Goal: Task Accomplishment & Management: Use online tool/utility

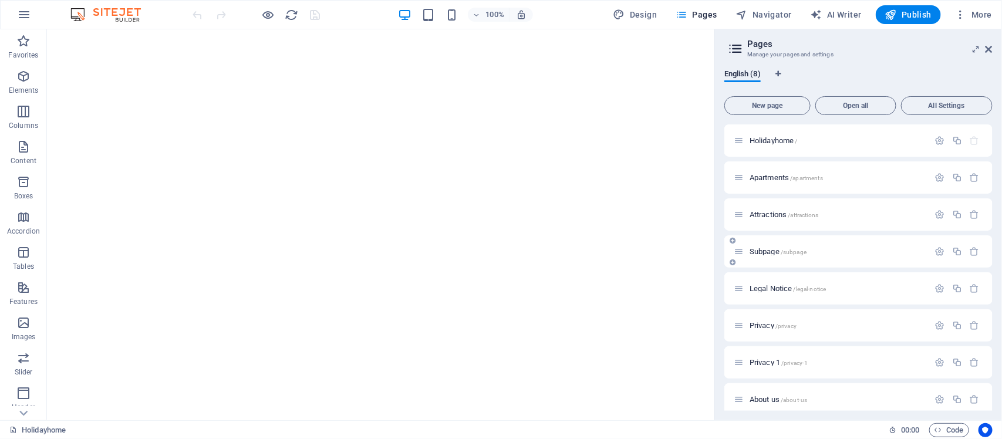
scroll to position [9, 0]
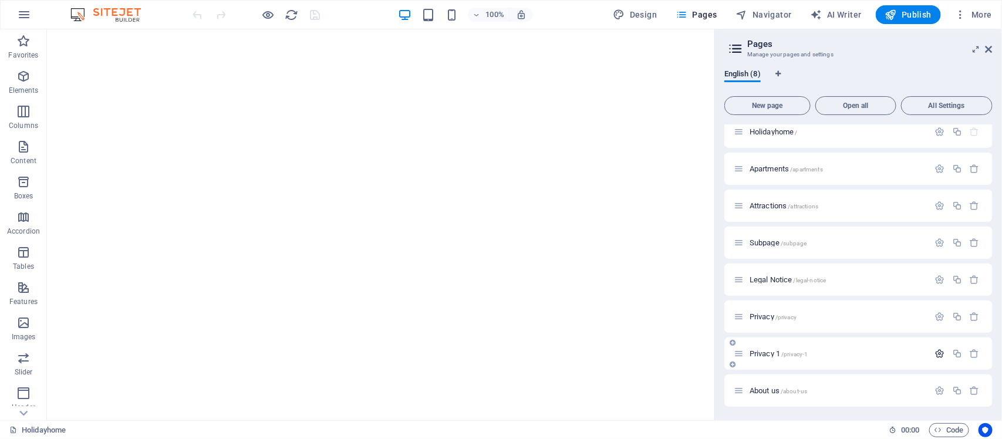
click at [938, 356] on icon "button" at bounding box center [940, 354] width 10 height 10
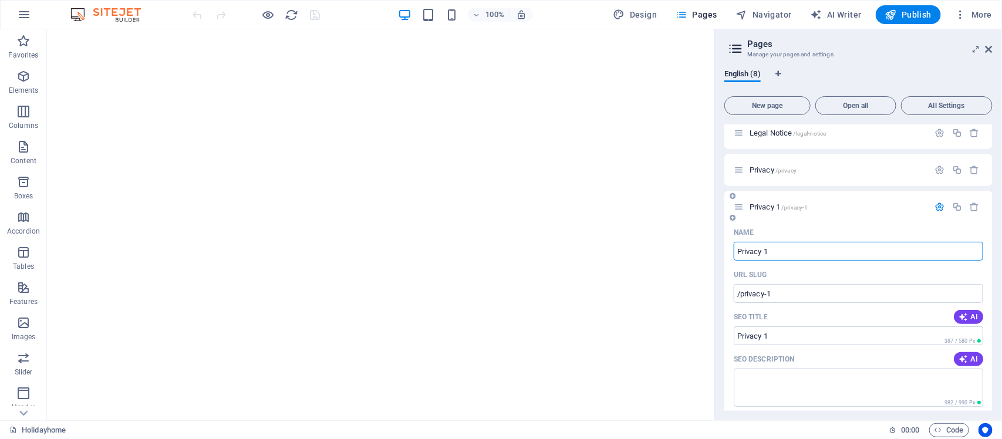
scroll to position [82, 0]
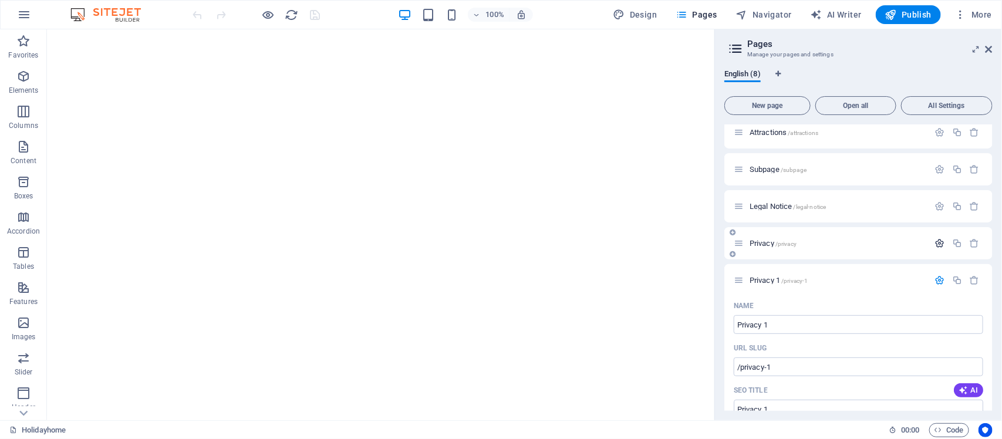
click at [936, 242] on icon "button" at bounding box center [940, 243] width 10 height 10
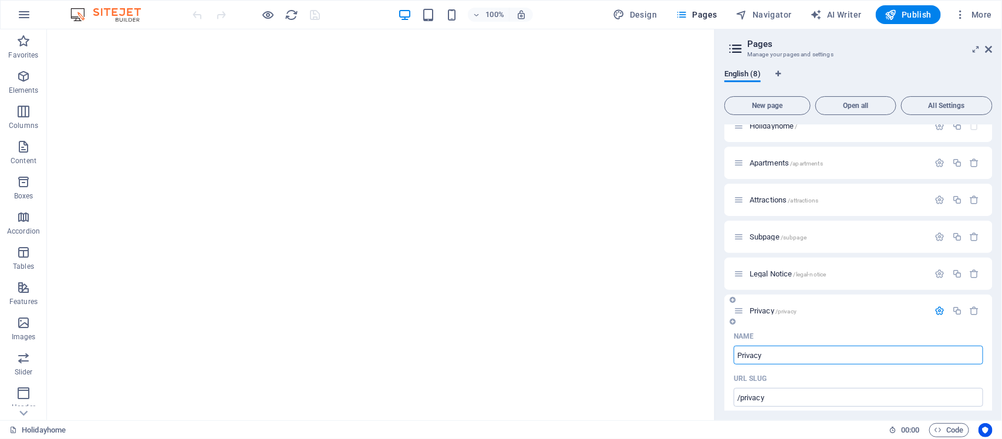
scroll to position [9, 0]
click at [940, 277] on icon "button" at bounding box center [940, 280] width 10 height 10
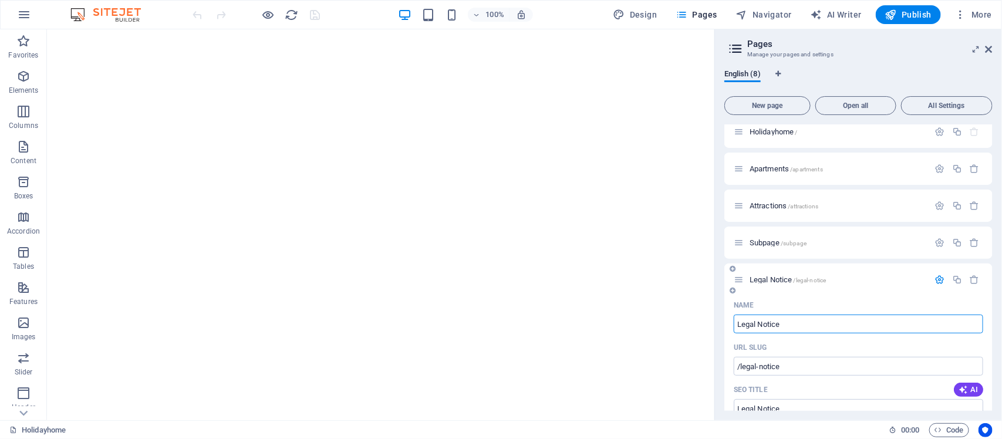
click at [938, 278] on icon "button" at bounding box center [940, 280] width 10 height 10
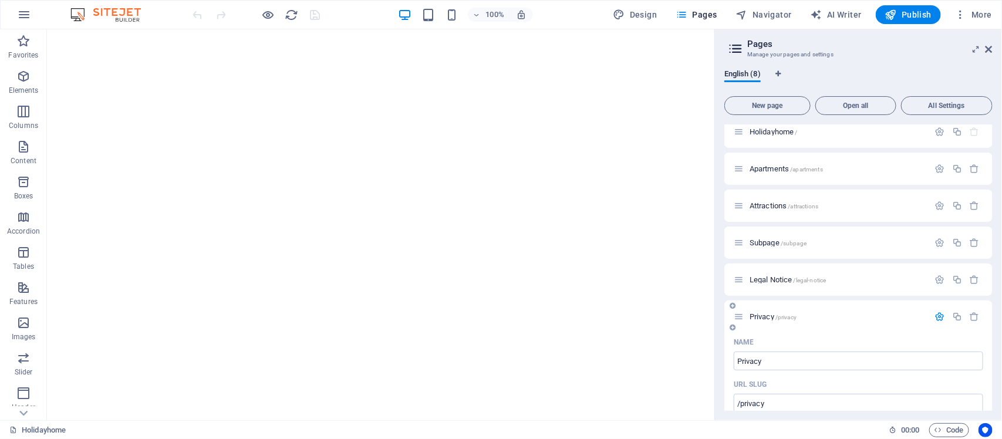
click at [938, 316] on icon "button" at bounding box center [940, 317] width 10 height 10
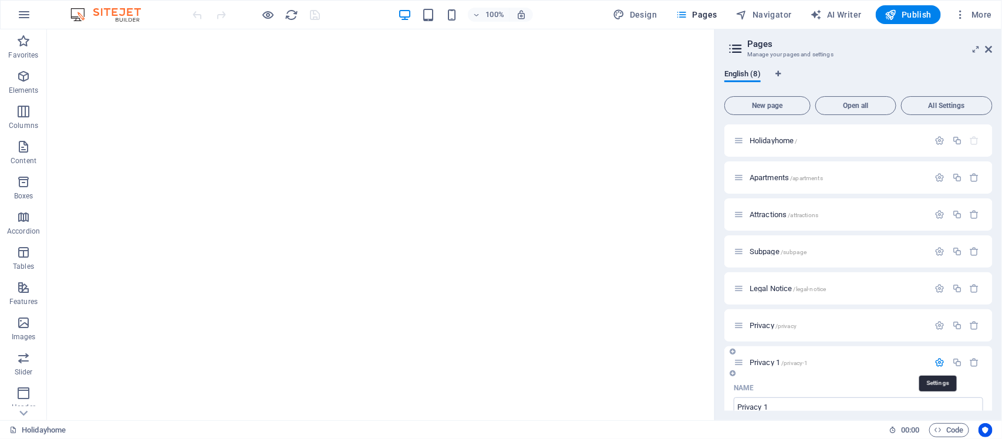
click at [939, 361] on icon "button" at bounding box center [940, 363] width 10 height 10
click at [938, 361] on icon "button" at bounding box center [940, 363] width 10 height 10
click at [938, 360] on icon "button" at bounding box center [940, 358] width 10 height 10
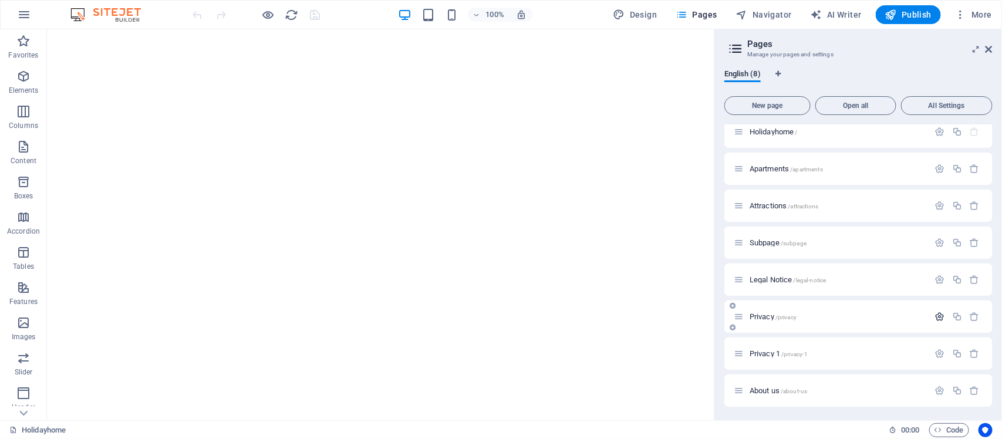
click at [937, 315] on icon "button" at bounding box center [940, 317] width 10 height 10
click at [938, 350] on icon "button" at bounding box center [940, 354] width 10 height 10
click at [726, 359] on div "Privacy 1 /privacy-1" at bounding box center [859, 354] width 268 height 32
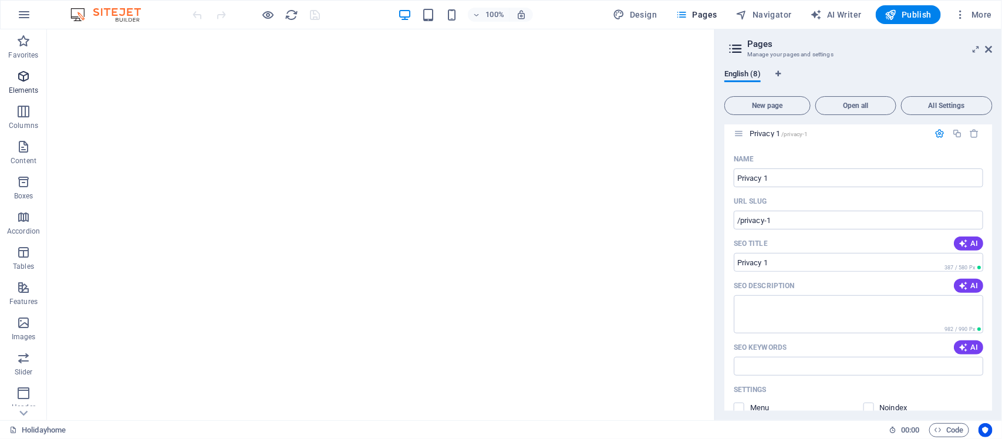
click at [21, 76] on icon "button" at bounding box center [23, 76] width 14 height 14
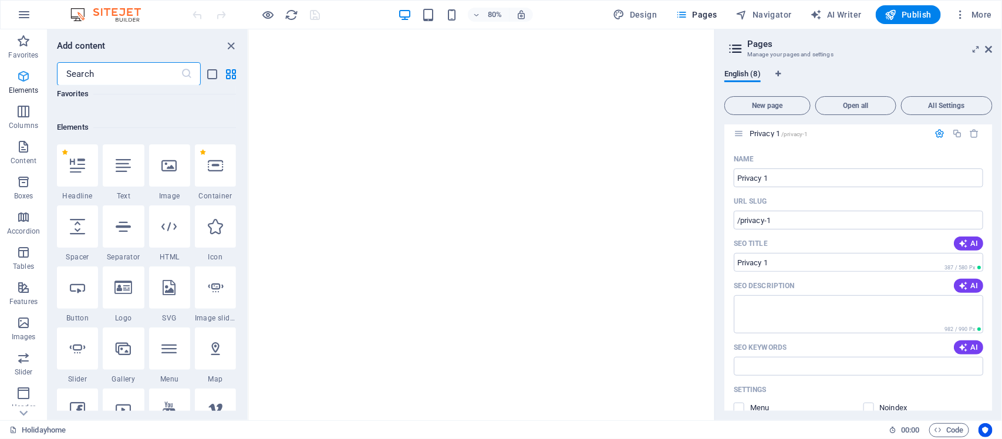
scroll to position [124, 0]
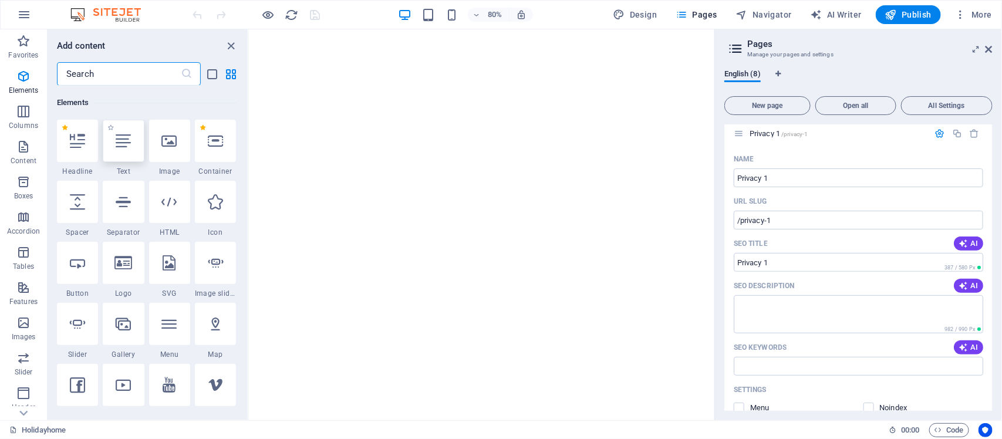
click at [122, 141] on icon at bounding box center [123, 140] width 15 height 15
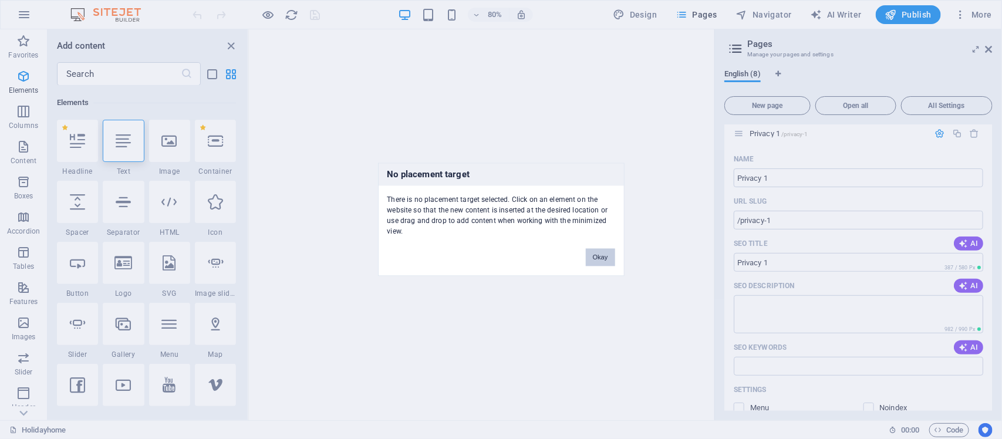
click at [591, 254] on button "Okay" at bounding box center [600, 258] width 29 height 18
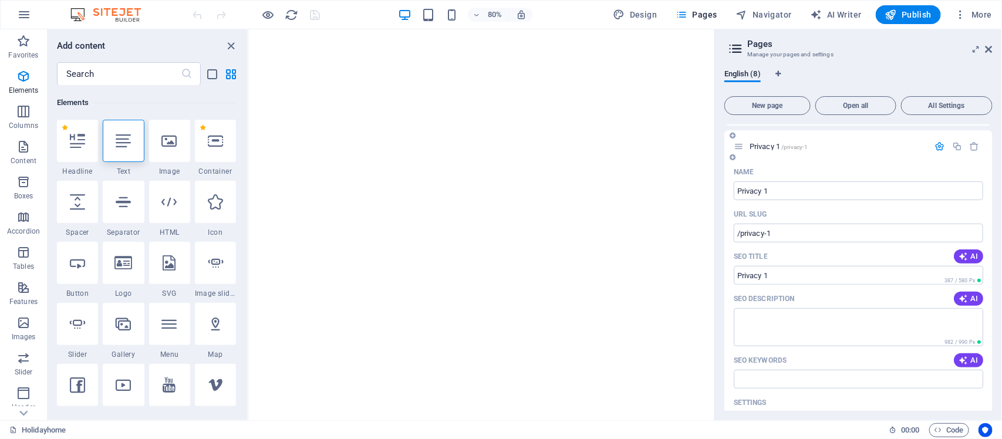
scroll to position [82, 0]
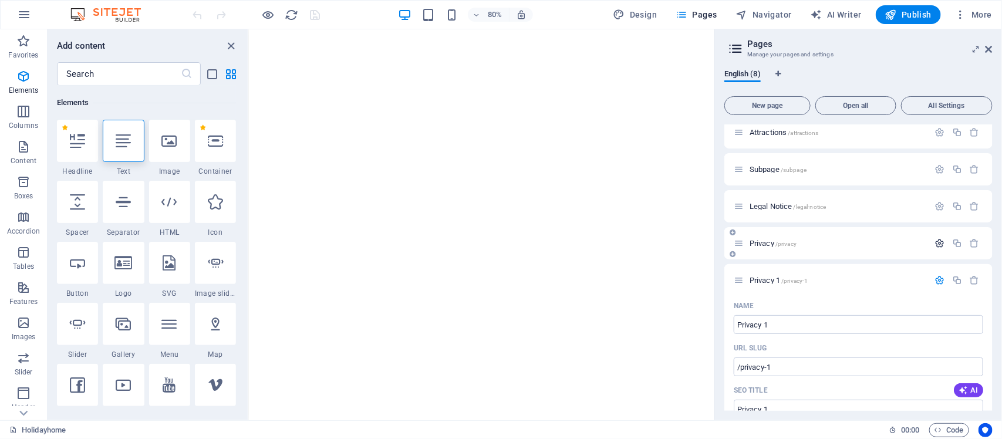
click at [943, 241] on icon "button" at bounding box center [940, 243] width 10 height 10
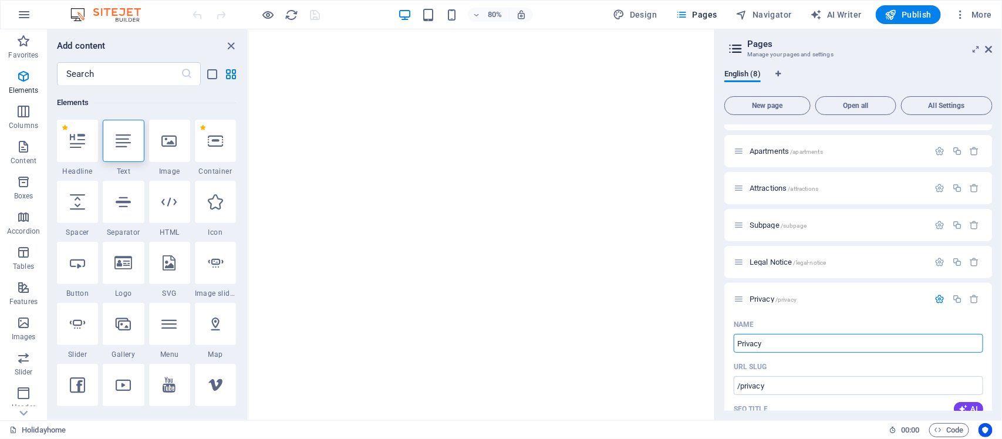
scroll to position [9, 0]
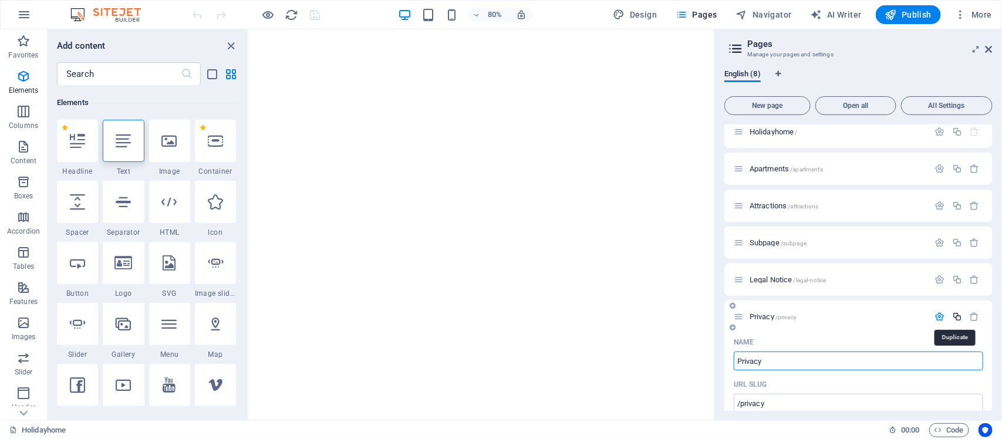
click at [957, 317] on icon "button" at bounding box center [957, 317] width 10 height 10
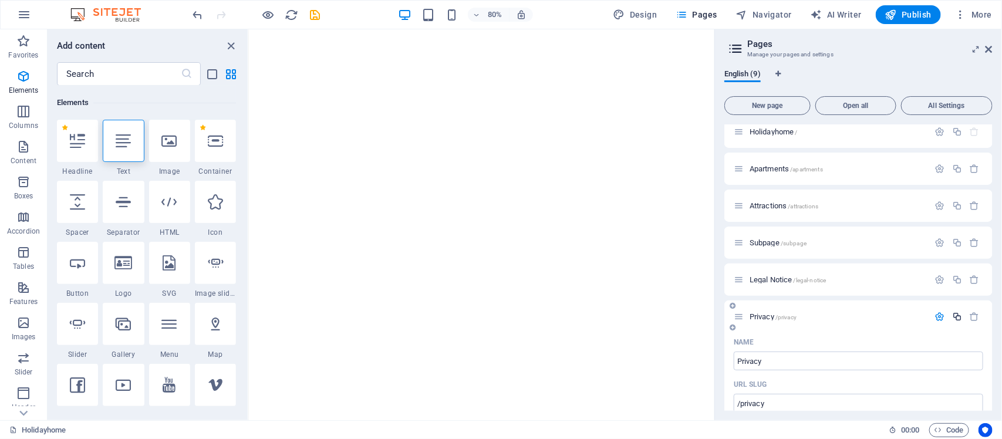
scroll to position [628, 0]
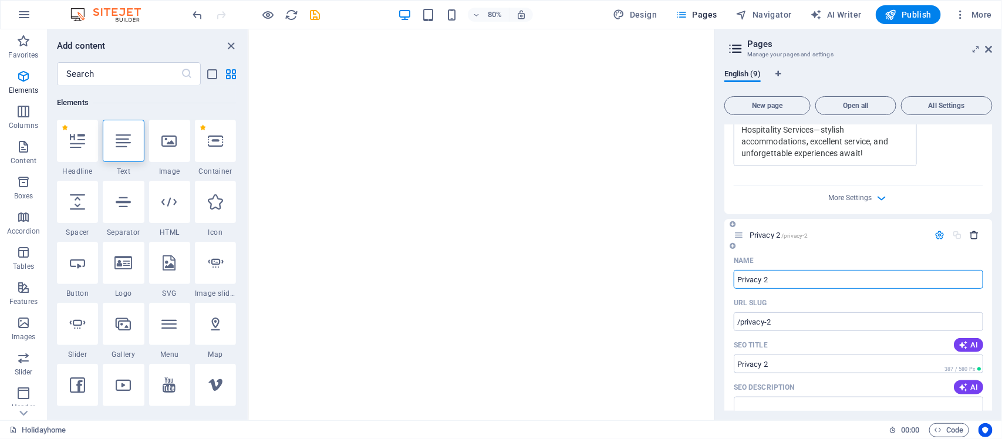
click at [973, 230] on icon "button" at bounding box center [975, 235] width 10 height 10
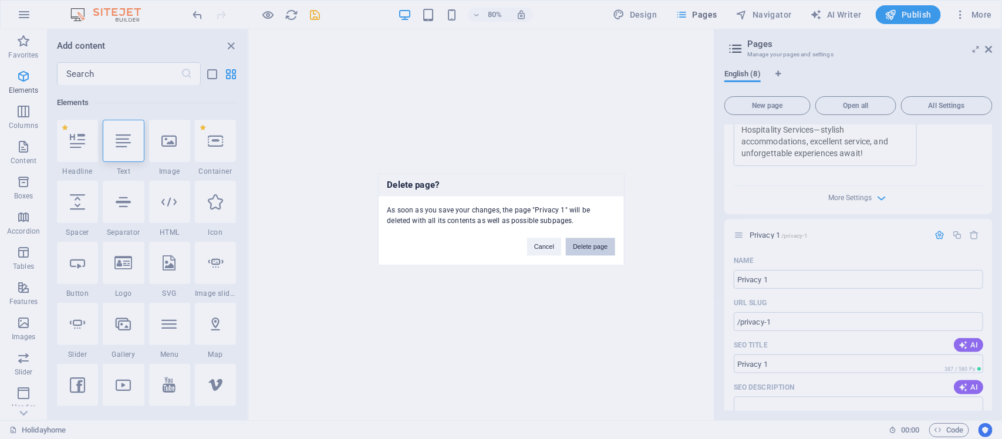
click at [600, 250] on button "Delete page" at bounding box center [590, 247] width 49 height 18
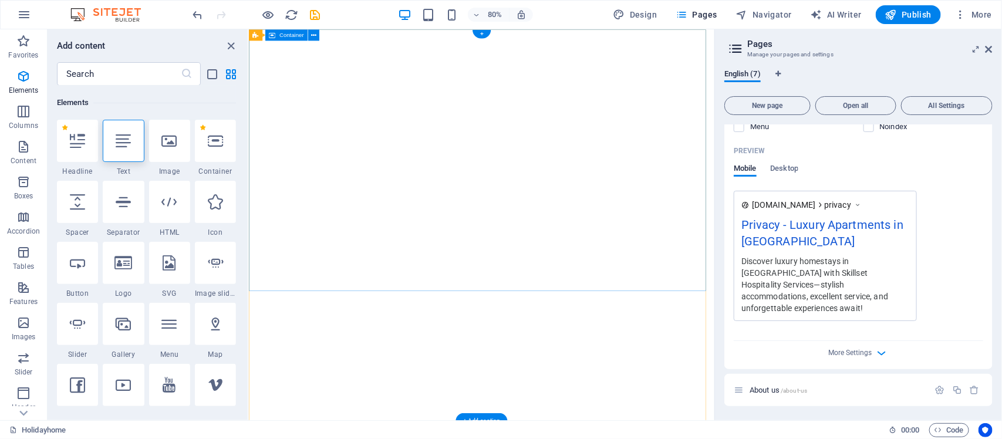
scroll to position [461, 0]
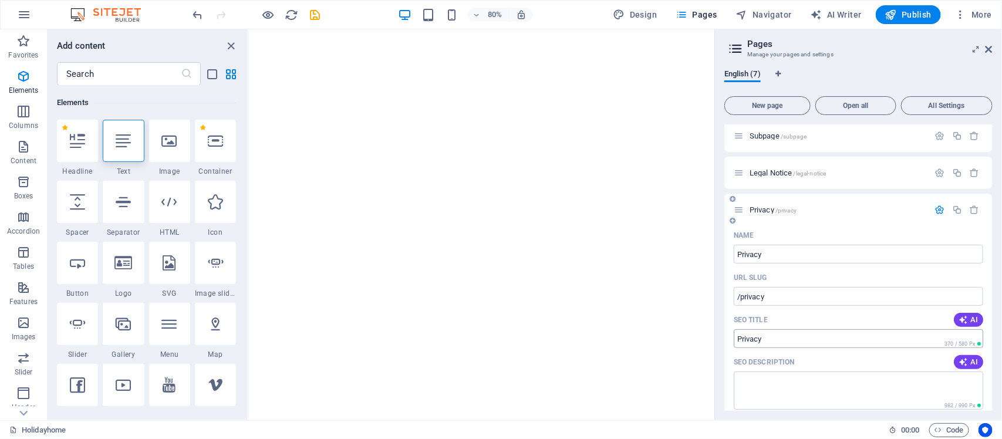
scroll to position [94, 0]
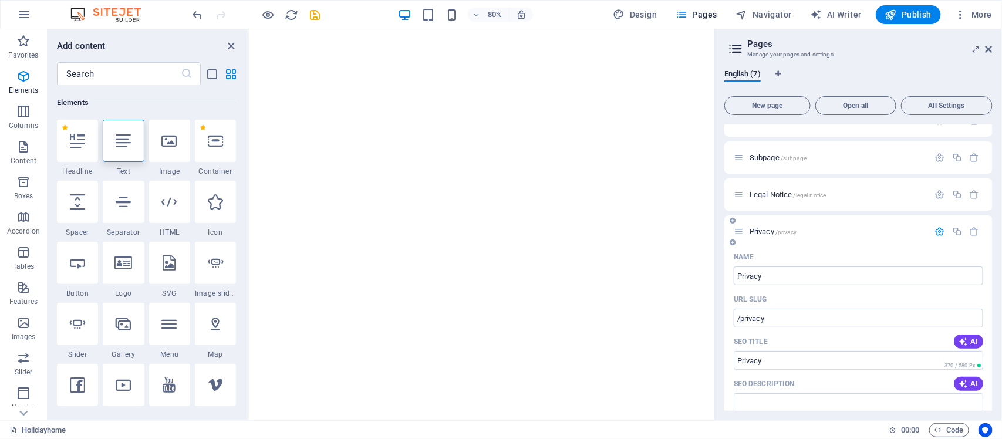
click at [938, 227] on icon "button" at bounding box center [940, 232] width 10 height 10
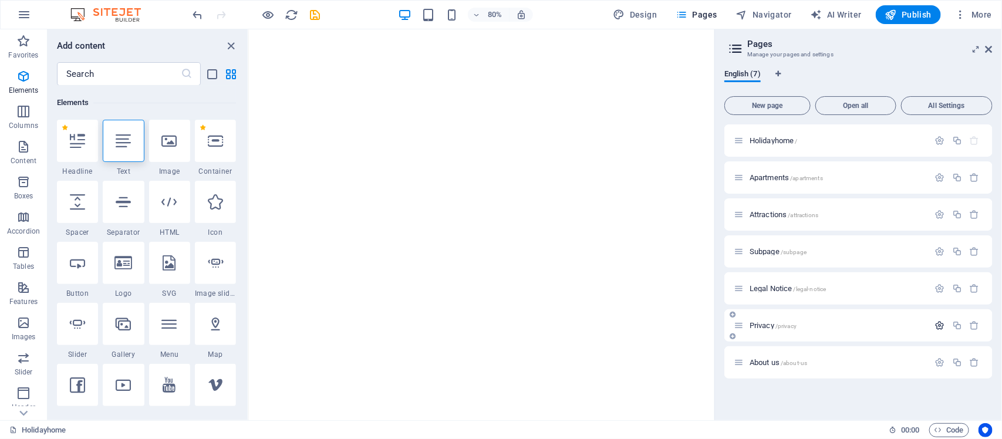
scroll to position [0, 0]
click at [762, 324] on span "Privacy /privacy" at bounding box center [773, 325] width 47 height 9
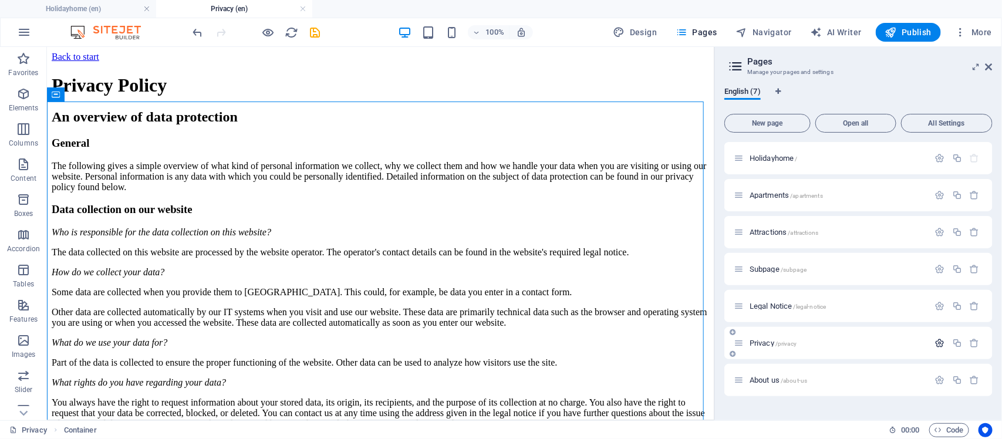
click at [942, 344] on icon "button" at bounding box center [940, 343] width 10 height 10
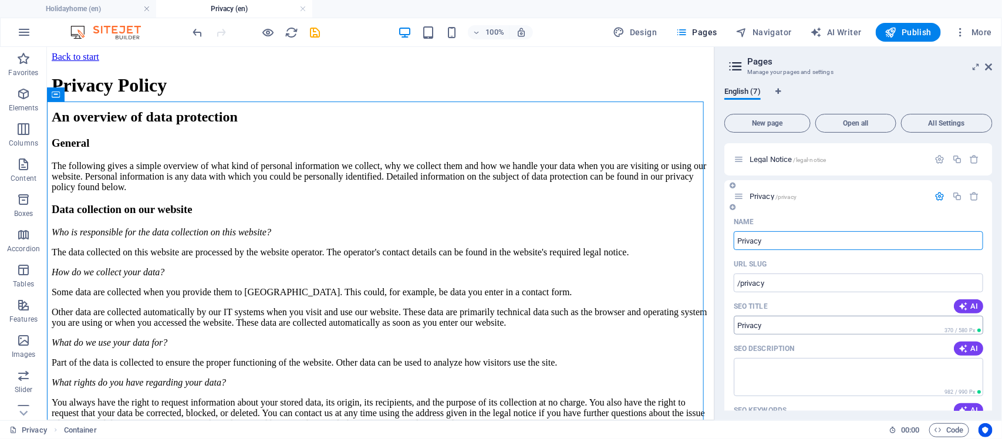
scroll to position [220, 0]
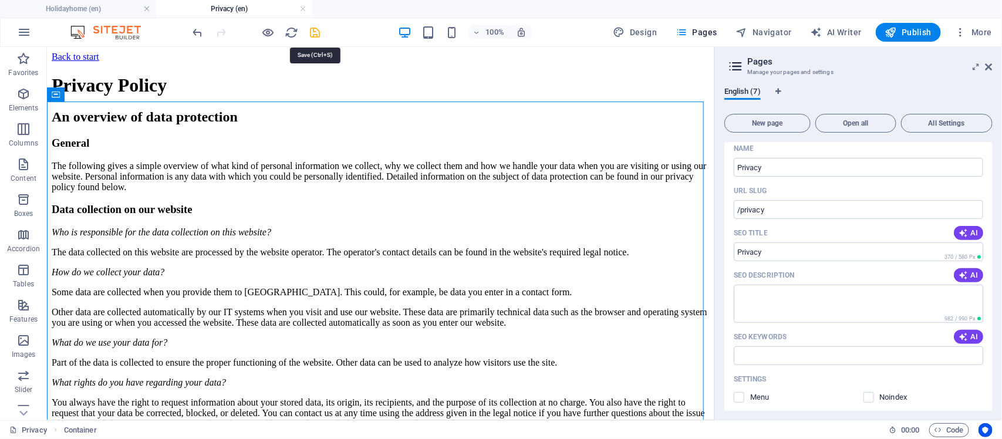
click at [312, 33] on icon "save" at bounding box center [316, 33] width 14 height 14
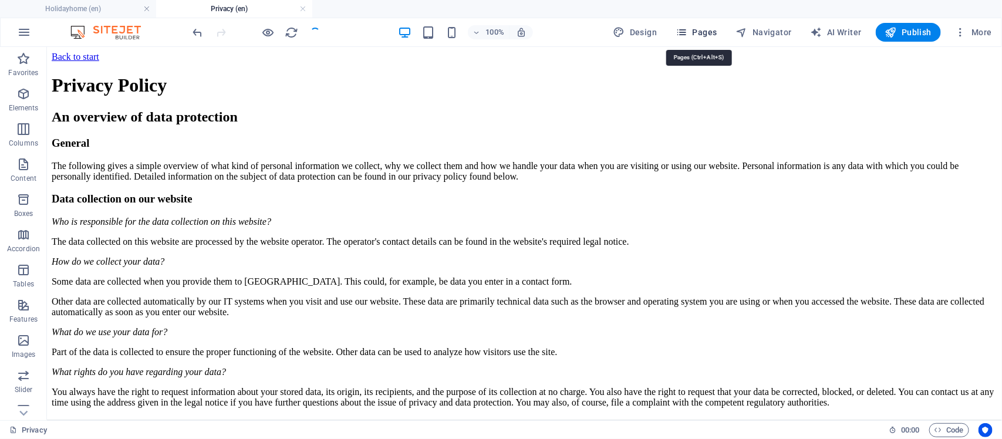
click at [703, 33] on span "Pages" at bounding box center [696, 32] width 41 height 12
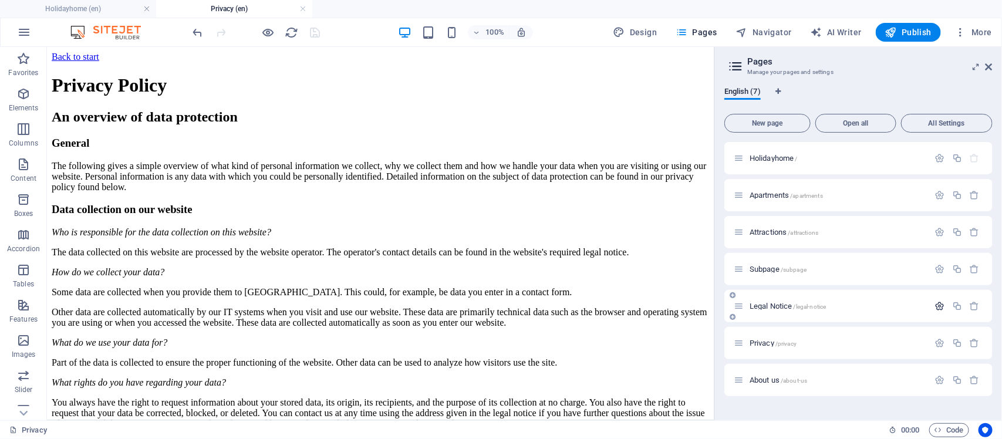
click at [944, 304] on icon "button" at bounding box center [940, 306] width 10 height 10
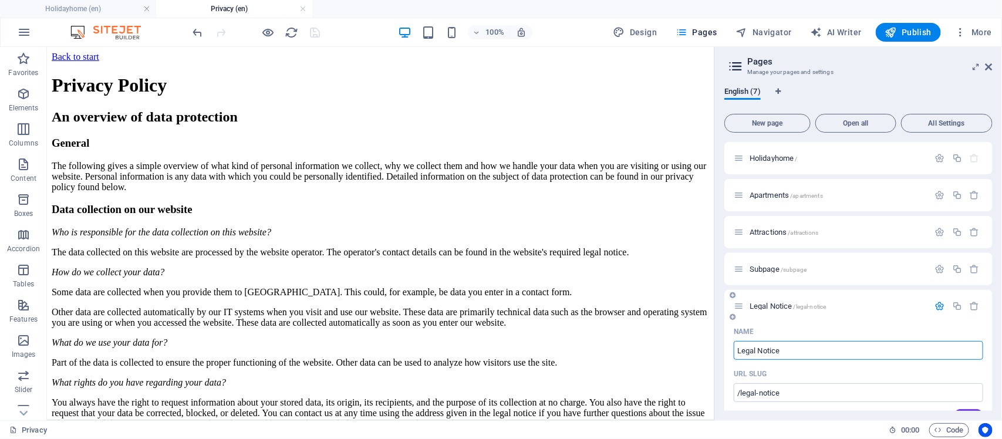
click at [939, 303] on icon "button" at bounding box center [940, 306] width 10 height 10
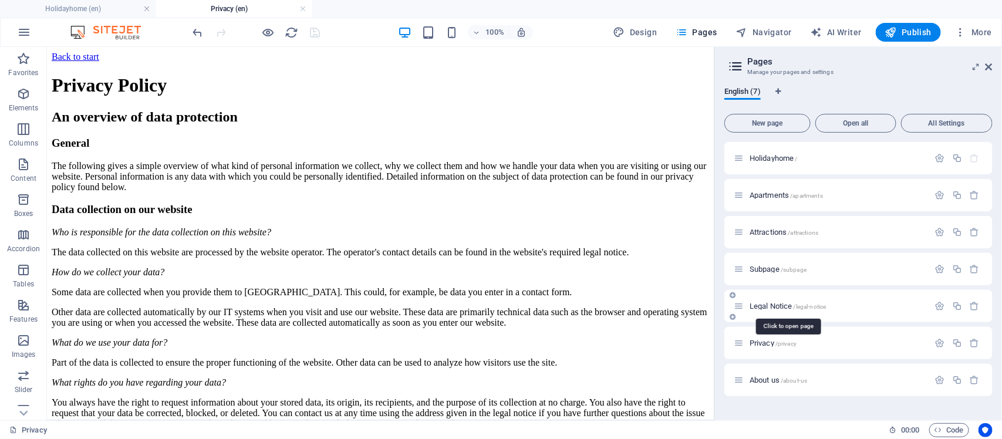
click at [764, 303] on span "Legal Notice /legal-notice" at bounding box center [788, 306] width 76 height 9
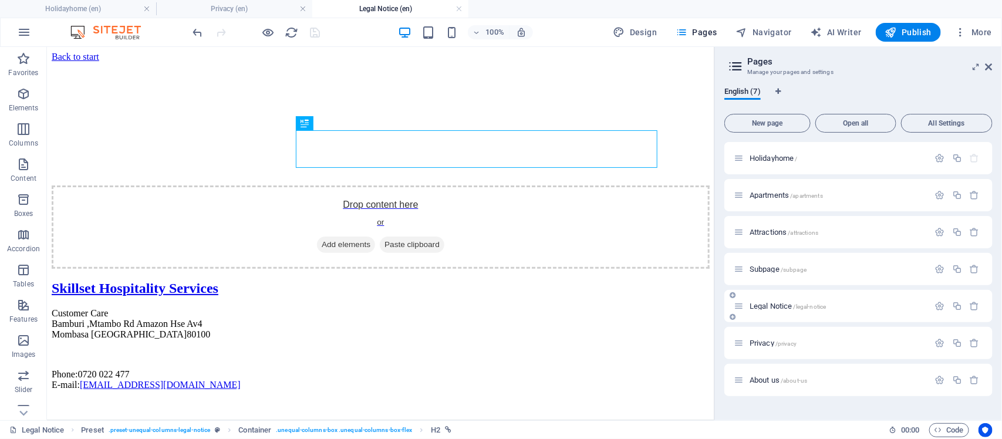
scroll to position [0, 0]
click at [247, 301] on html "Back to start Drop content here or Add elements Paste clipboard Skillset Hospit…" at bounding box center [380, 222] width 668 height 353
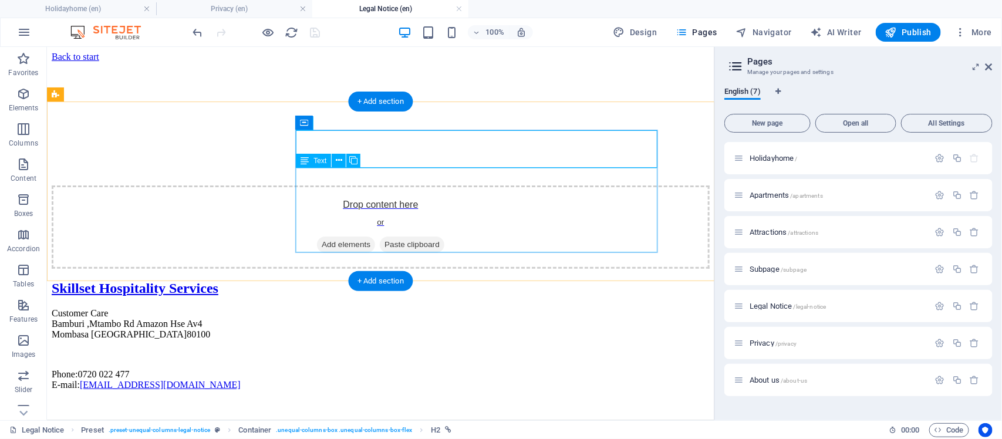
click at [487, 308] on div "Customer Care Bamburi ,Mtambo Rd Amazon [GEOGRAPHIC_DATA] Phone: [PHONE_NUMBER]…" at bounding box center [380, 349] width 658 height 82
click at [470, 308] on div "Customer Care Bamburi ,Mtambo Rd Amazon [GEOGRAPHIC_DATA] Phone: [PHONE_NUMBER]…" at bounding box center [380, 349] width 658 height 82
click at [469, 308] on div "Customer Care Bamburi ,Mtambo Rd Amazon [GEOGRAPHIC_DATA] Phone: [PHONE_NUMBER]…" at bounding box center [380, 349] width 658 height 82
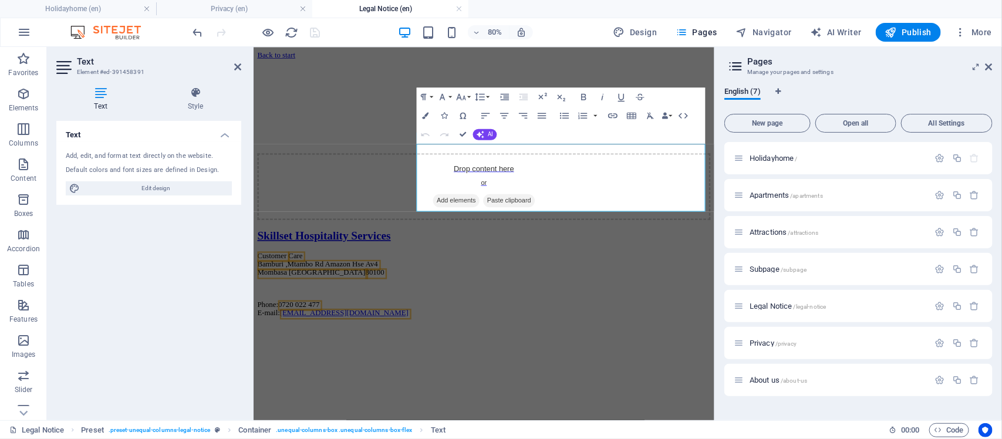
click at [626, 341] on html "Back to start Drop content here or Add elements Paste clipboard Skillset Hospit…" at bounding box center [541, 219] width 576 height 347
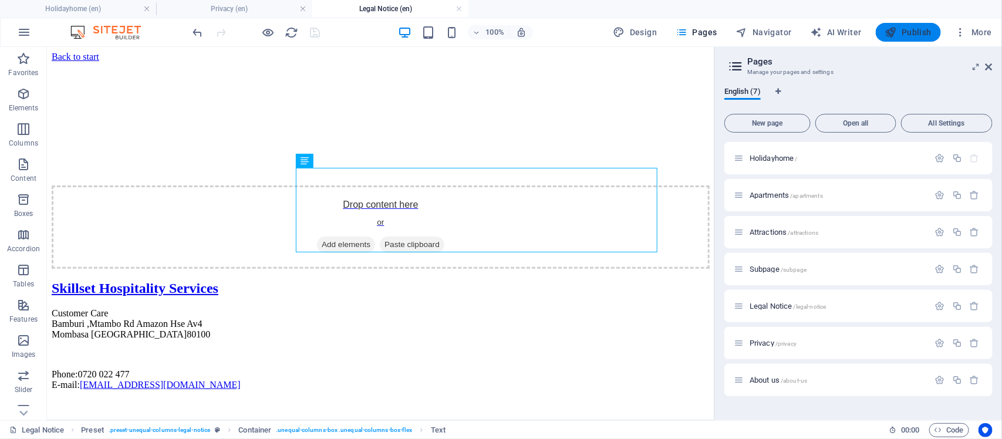
click at [908, 32] on span "Publish" at bounding box center [908, 32] width 46 height 12
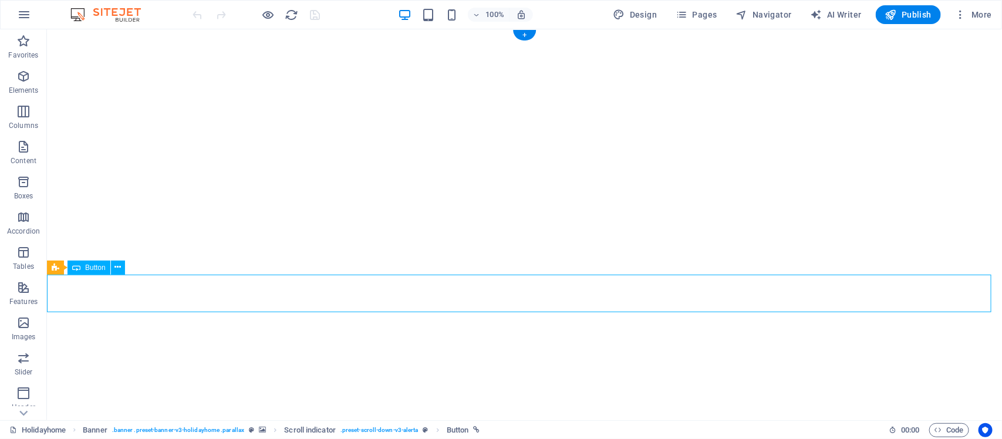
drag, startPoint x: 452, startPoint y: 299, endPoint x: 245, endPoint y: 300, distance: 206.7
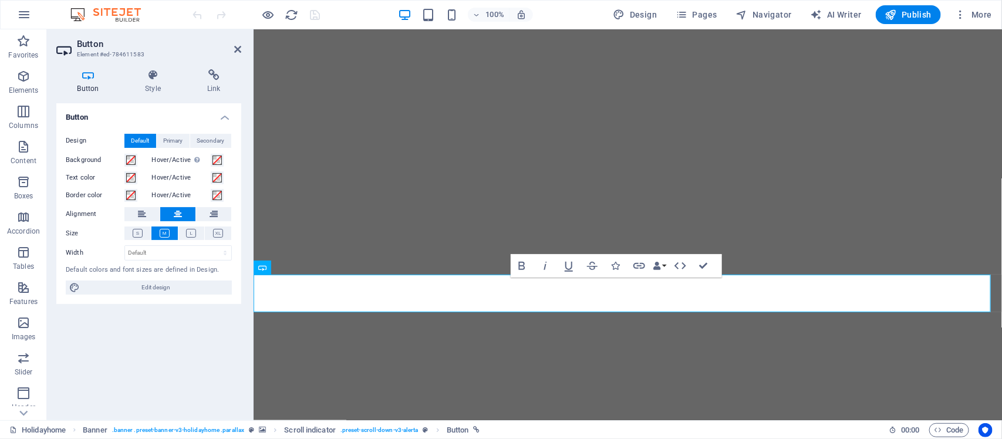
click at [232, 48] on h2 "Button" at bounding box center [159, 44] width 164 height 11
click at [234, 47] on icon at bounding box center [237, 49] width 7 height 9
